Goal: Information Seeking & Learning: Learn about a topic

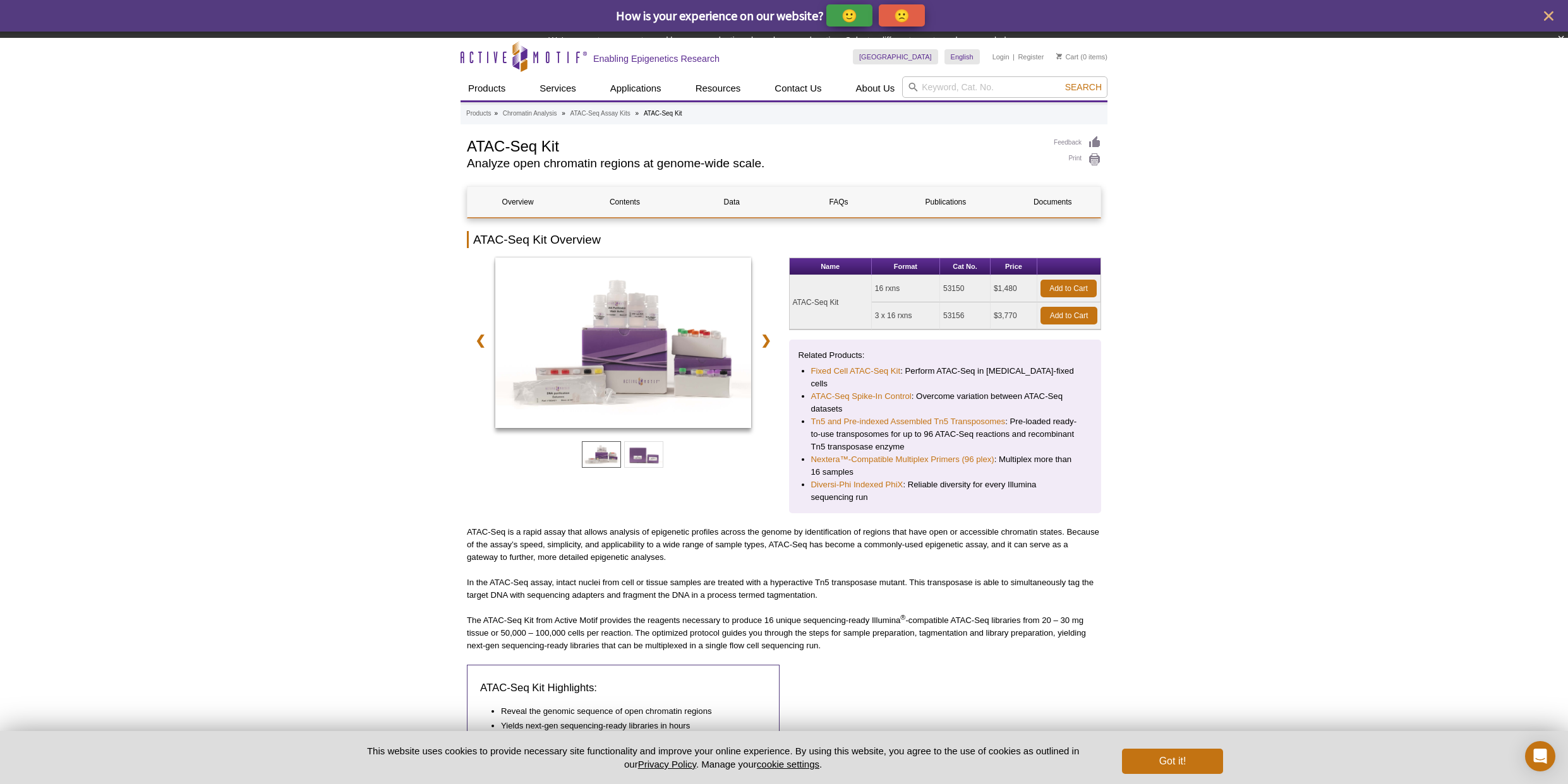
click at [846, 321] on td "ATAC-Seq Kit" at bounding box center [830, 302] width 83 height 55
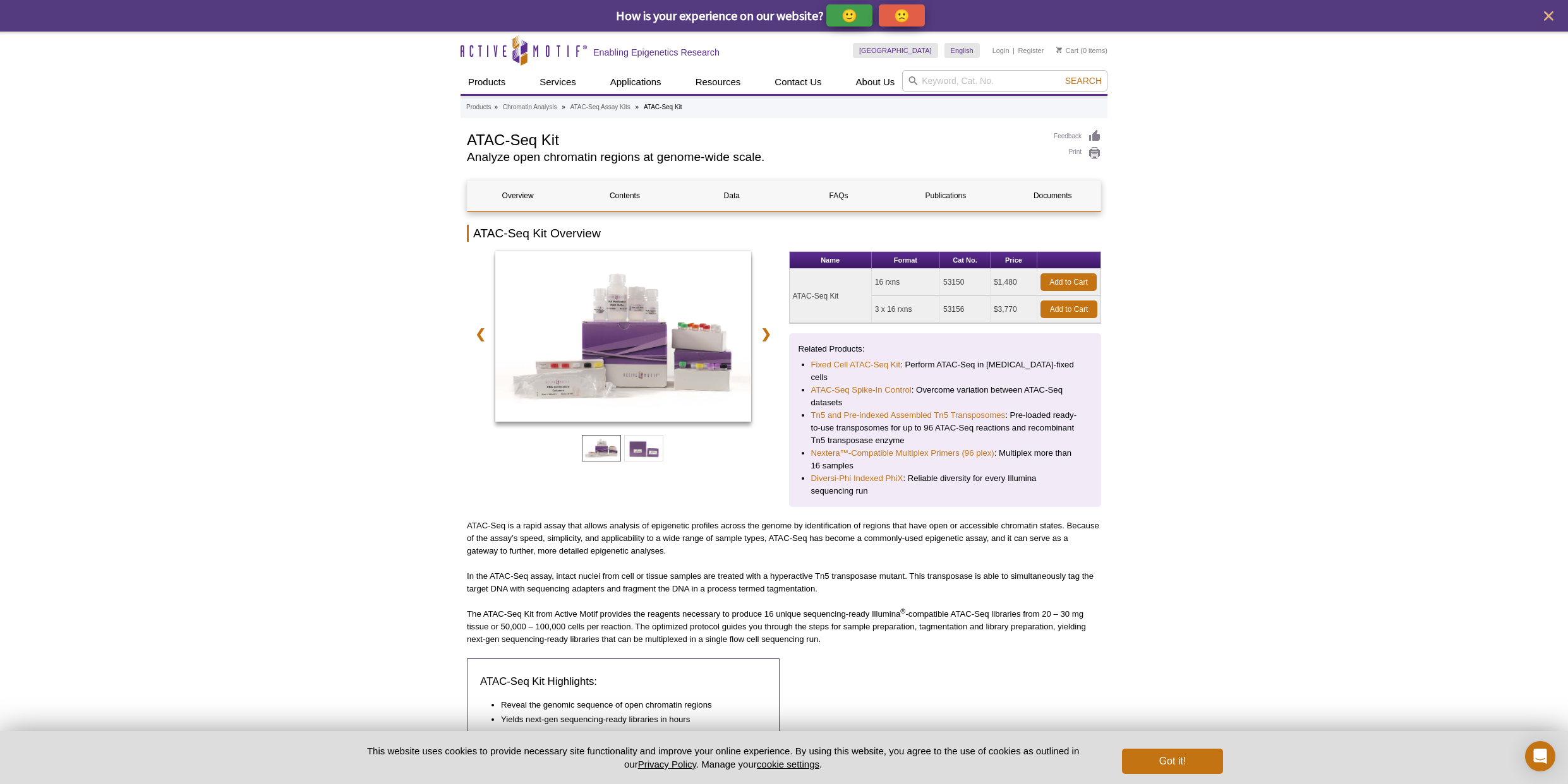
drag, startPoint x: 839, startPoint y: 300, endPoint x: 796, endPoint y: 301, distance: 43.0
click at [796, 301] on td "ATAC-Seq Kit" at bounding box center [830, 295] width 83 height 55
click at [967, 286] on td "53150" at bounding box center [965, 282] width 51 height 27
